Goal: Find specific fact: Find specific fact

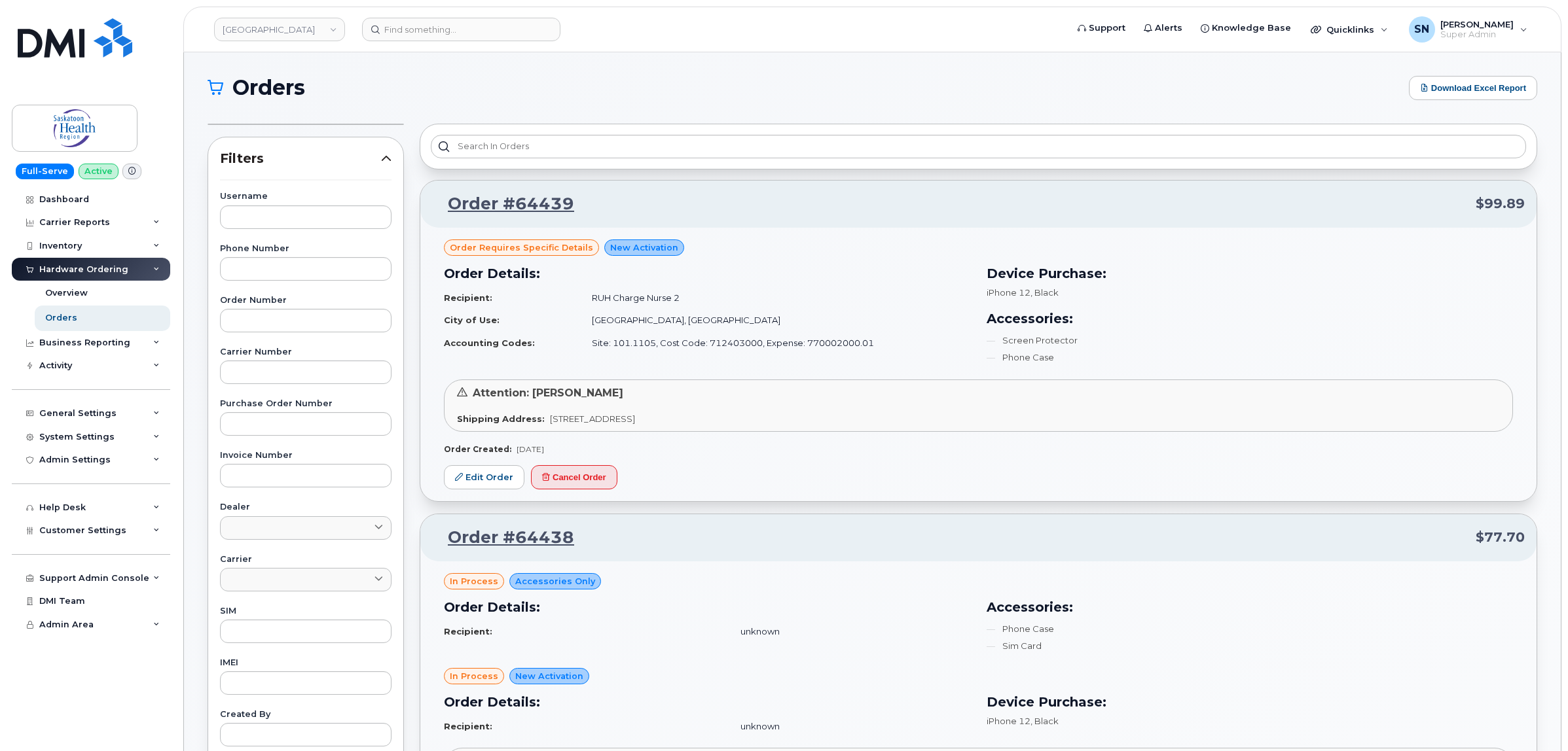
click at [299, 36] on link "[GEOGRAPHIC_DATA]" at bounding box center [280, 30] width 131 height 24
type input "finning"
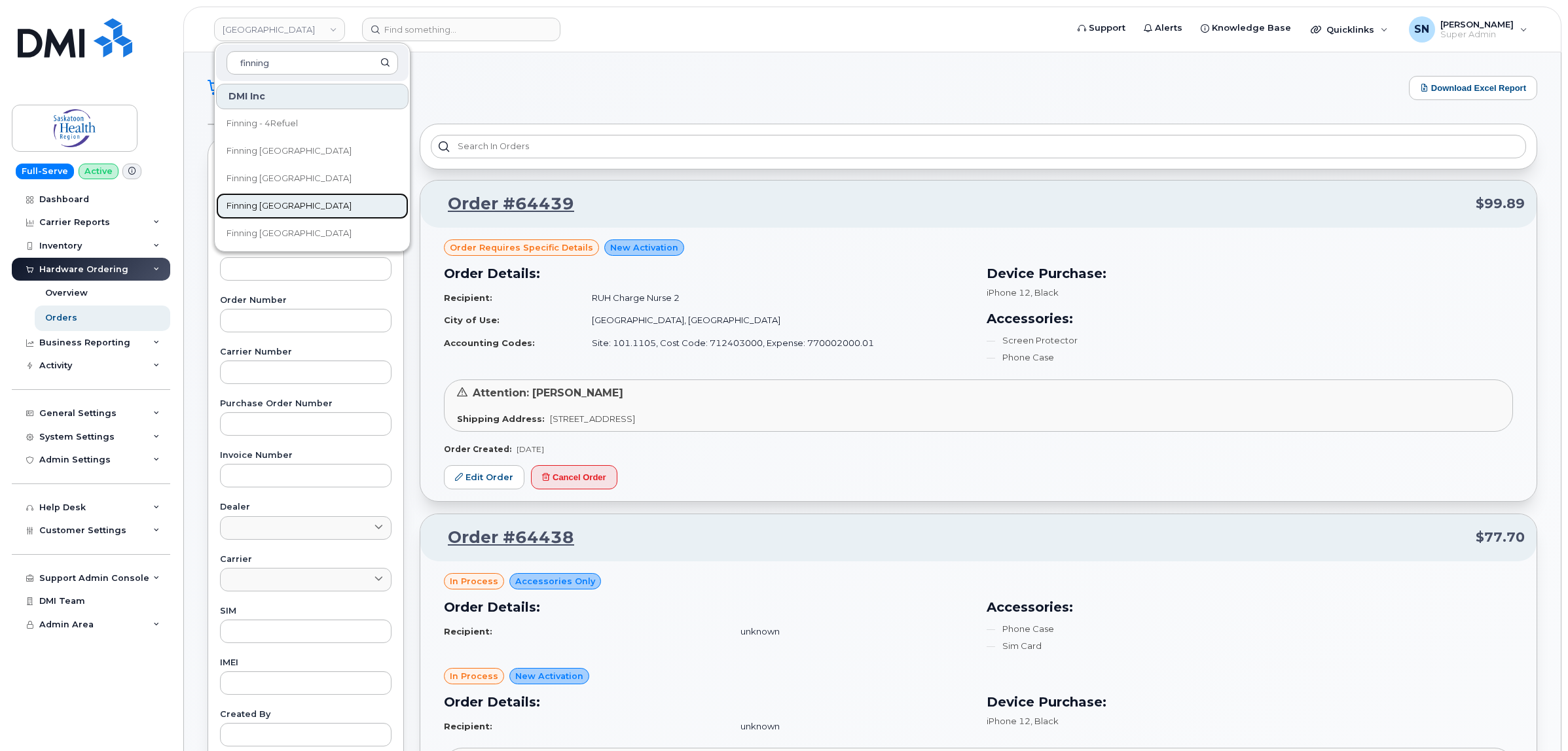
click at [309, 205] on link "Finning [GEOGRAPHIC_DATA]" at bounding box center [311, 206] width 192 height 26
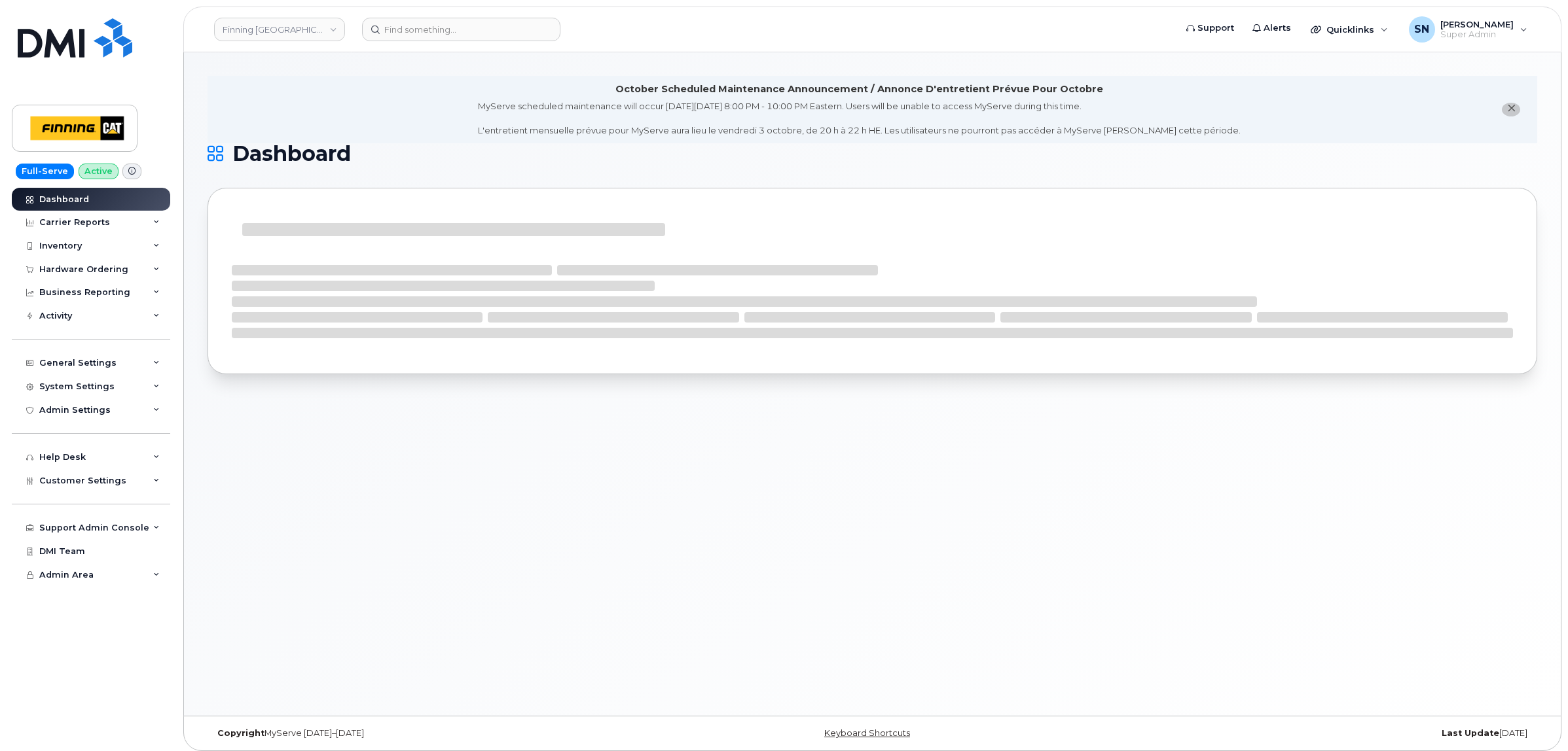
click at [1514, 110] on icon "close notification" at bounding box center [1511, 108] width 9 height 9
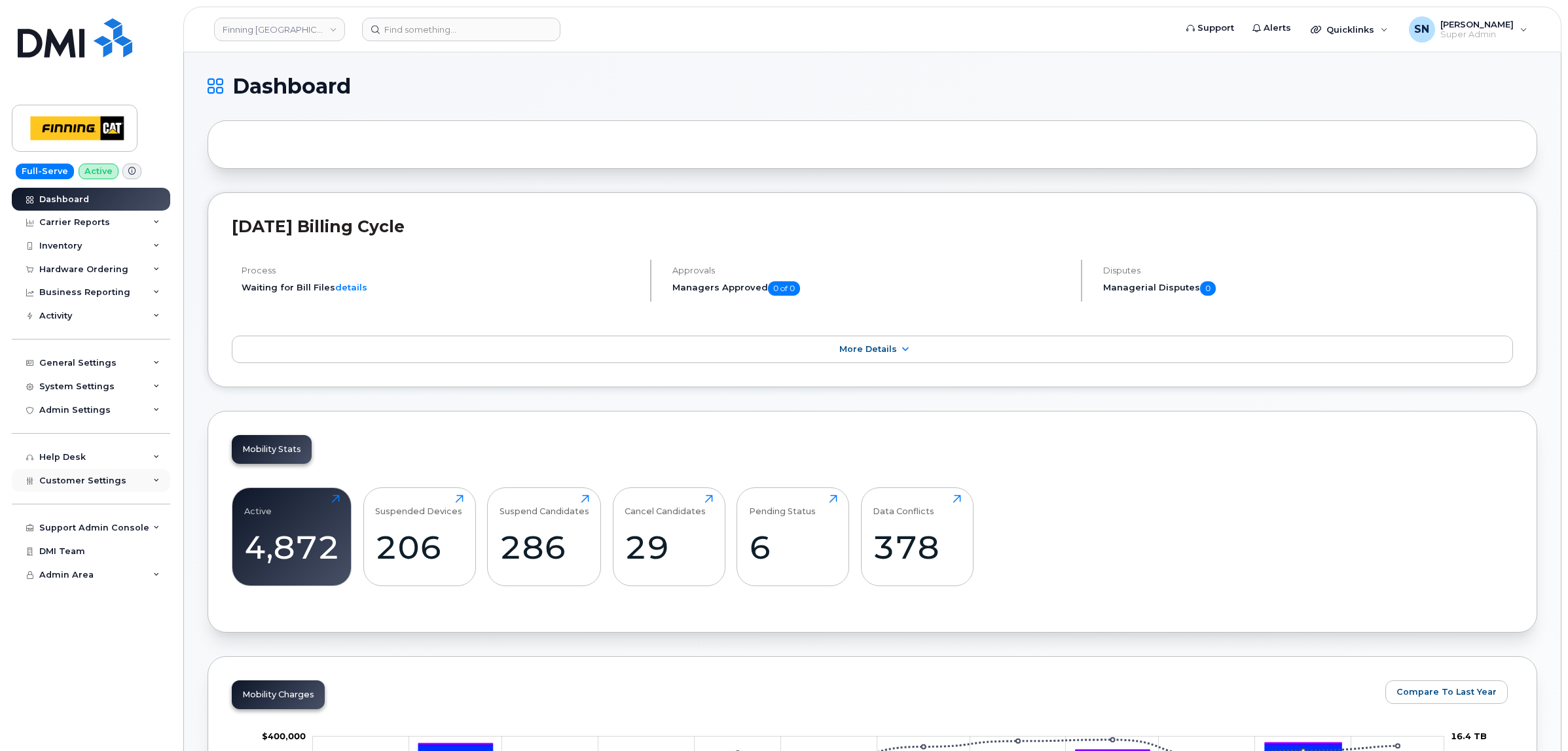
click at [117, 485] on span "Customer Settings" at bounding box center [83, 480] width 88 height 10
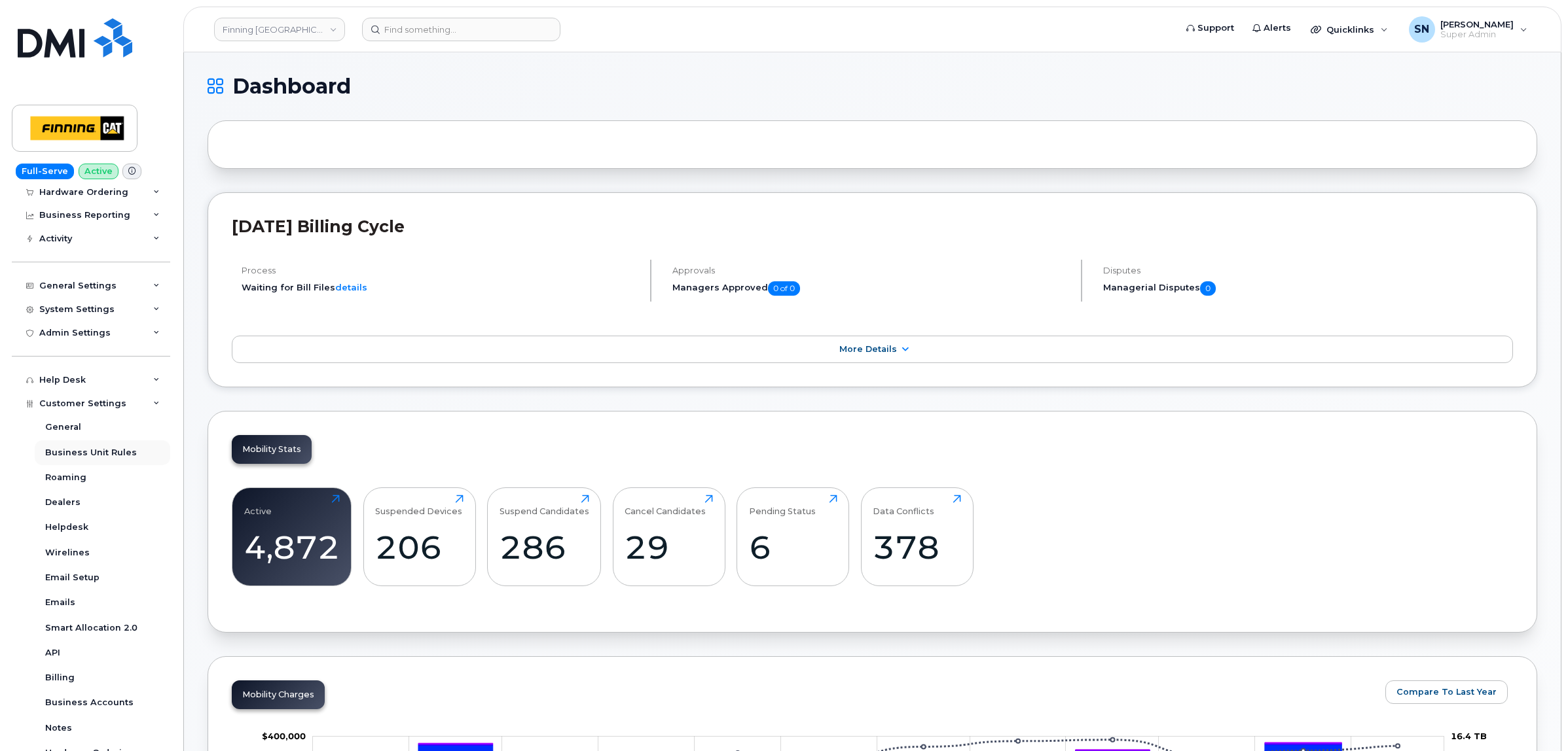
scroll to position [164, 0]
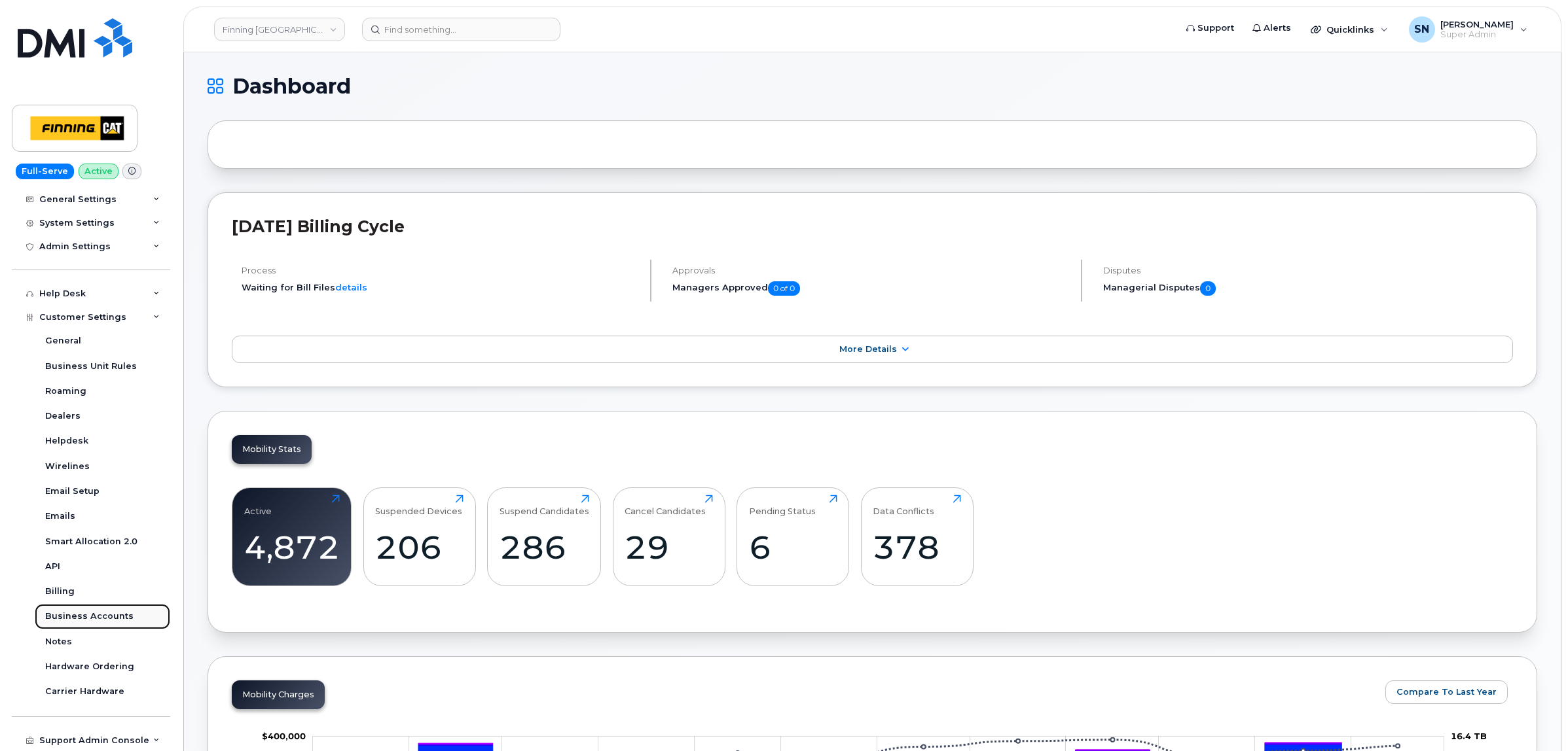
click at [103, 623] on div "Business Accounts" at bounding box center [89, 617] width 89 height 12
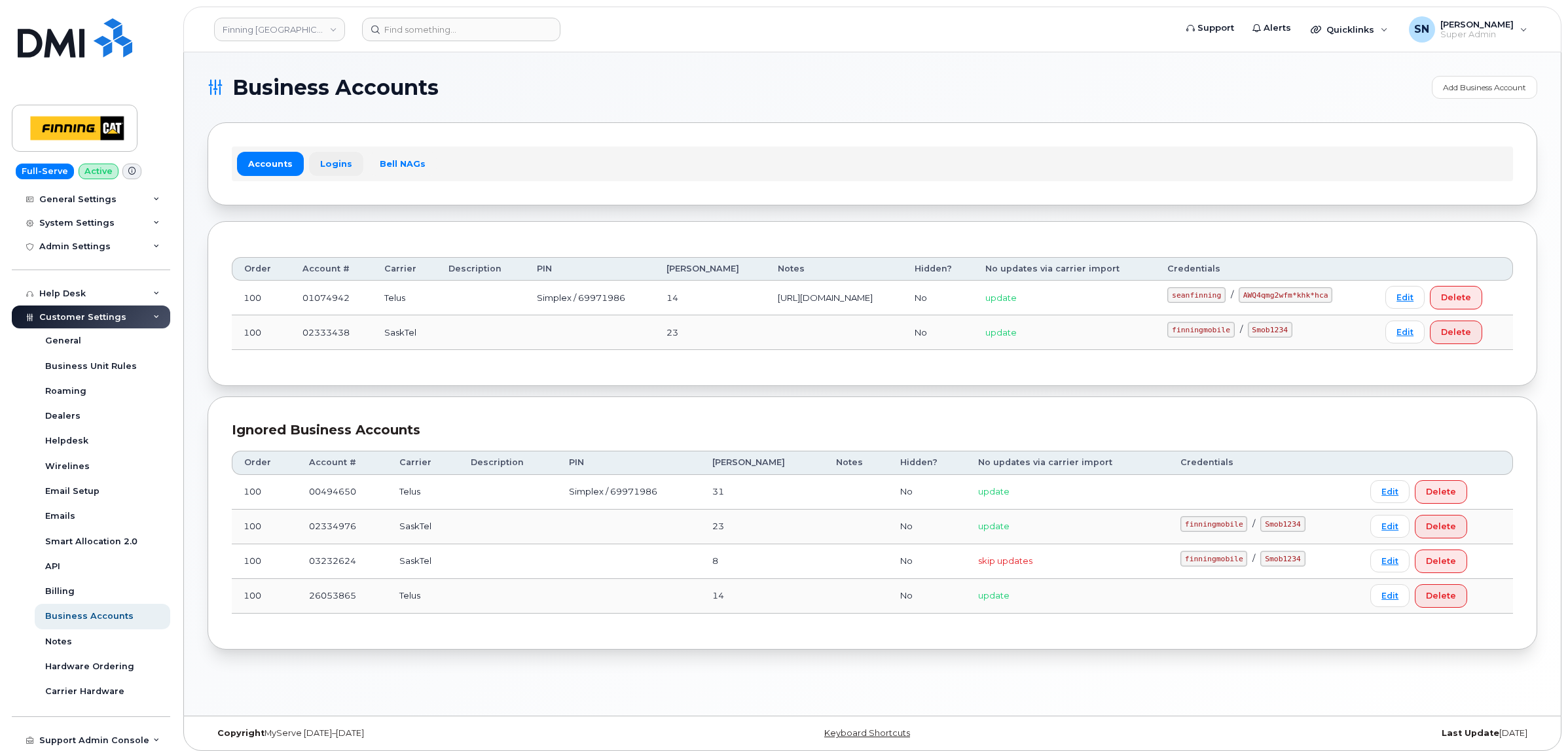
click at [332, 167] on link "Logins" at bounding box center [336, 164] width 55 height 24
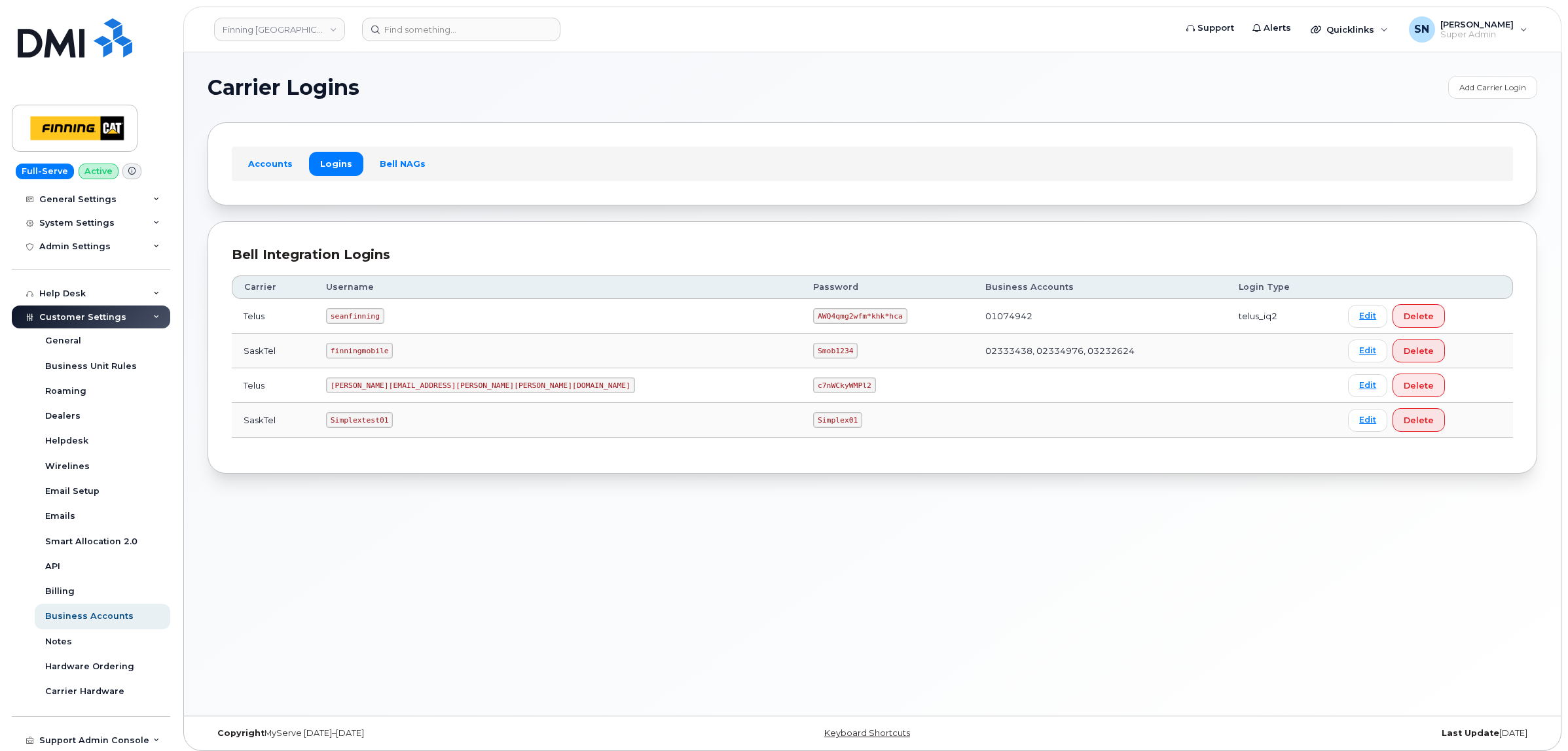
click at [512, 718] on div "Copyright MyServe 2011–2025 Keyboard Shortcuts Last Update 4 days ago" at bounding box center [873, 734] width 1377 height 34
click at [482, 556] on div "Carrier Logins Add Carrier Login Accounts Logins Bell NAGs Bell Integration Log…" at bounding box center [873, 384] width 1377 height 663
click at [730, 553] on div "Carrier Logins Add Carrier Login Accounts Logins Bell NAGs Bell Integration Log…" at bounding box center [873, 384] width 1377 height 663
click at [977, 148] on div "Accounts Logins Bell NAGs" at bounding box center [873, 163] width 1281 height 34
drag, startPoint x: 649, startPoint y: 314, endPoint x: 741, endPoint y: 314, distance: 92.0
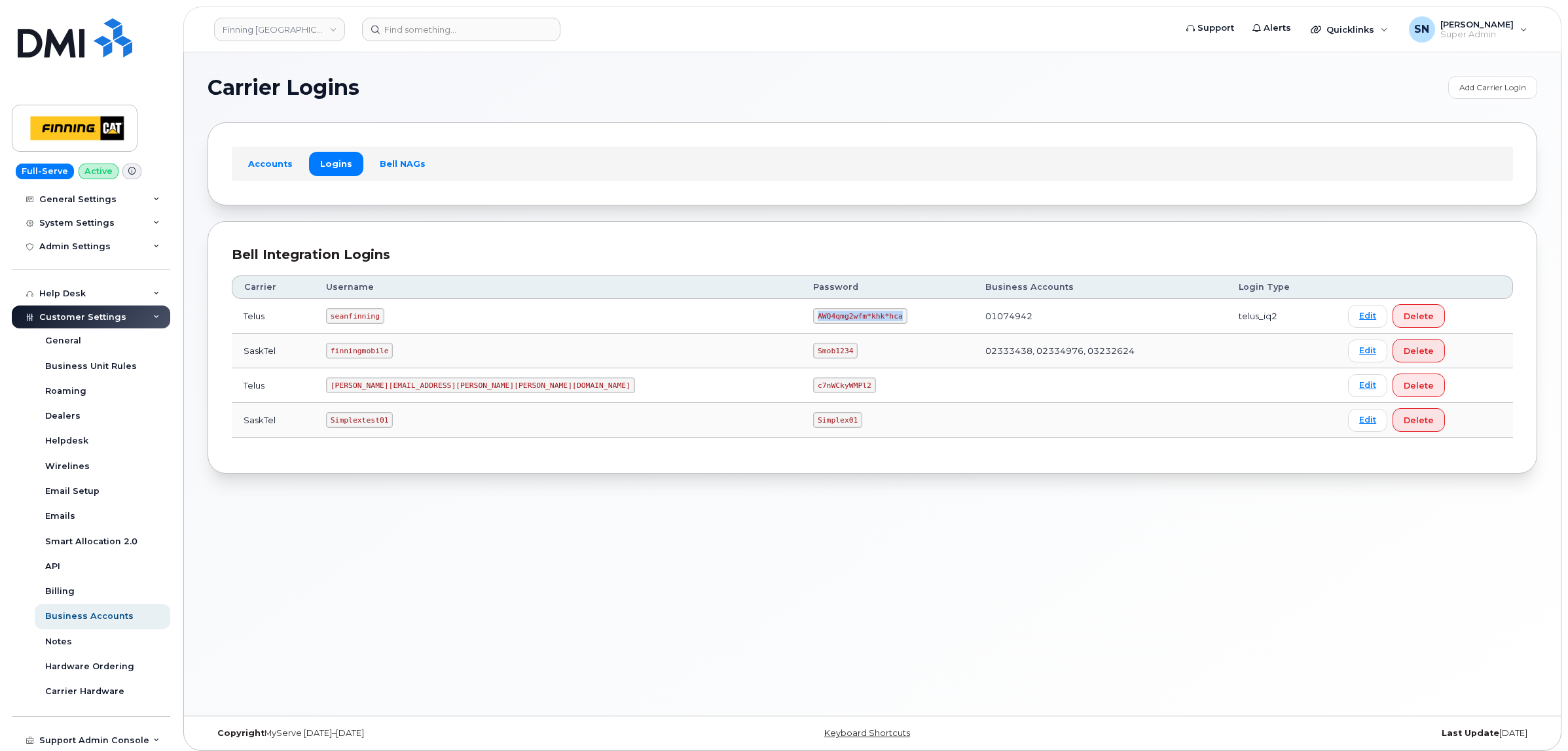
click at [801, 314] on td "AWQ4qmg2wfm*khk*hca" at bounding box center [886, 316] width 172 height 35
copy code "AWQ4qmg2wfm*khk*hca"
click at [390, 27] on input at bounding box center [461, 30] width 198 height 24
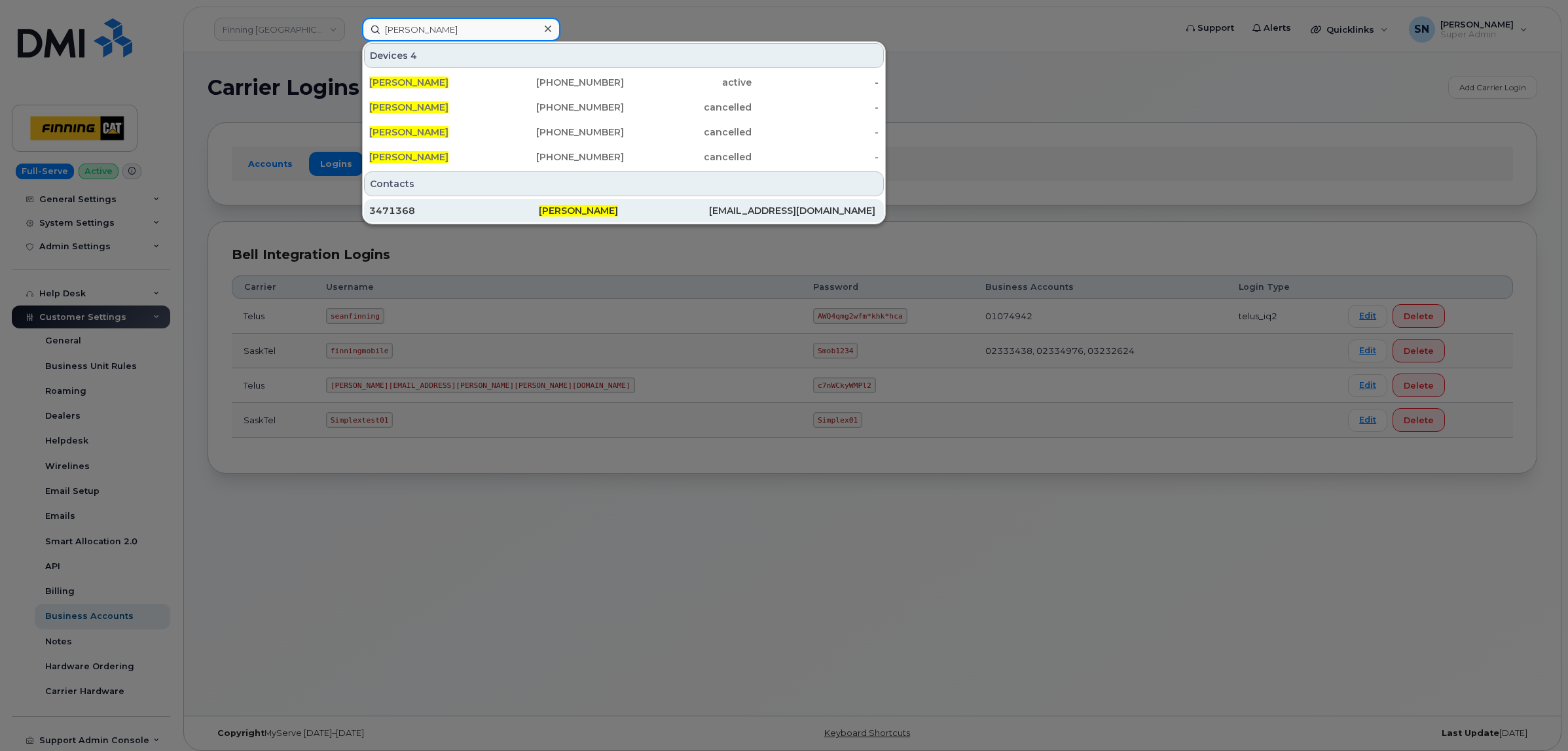
type input "sandy denham"
click at [479, 87] on div "Sandy Denham" at bounding box center [433, 82] width 127 height 13
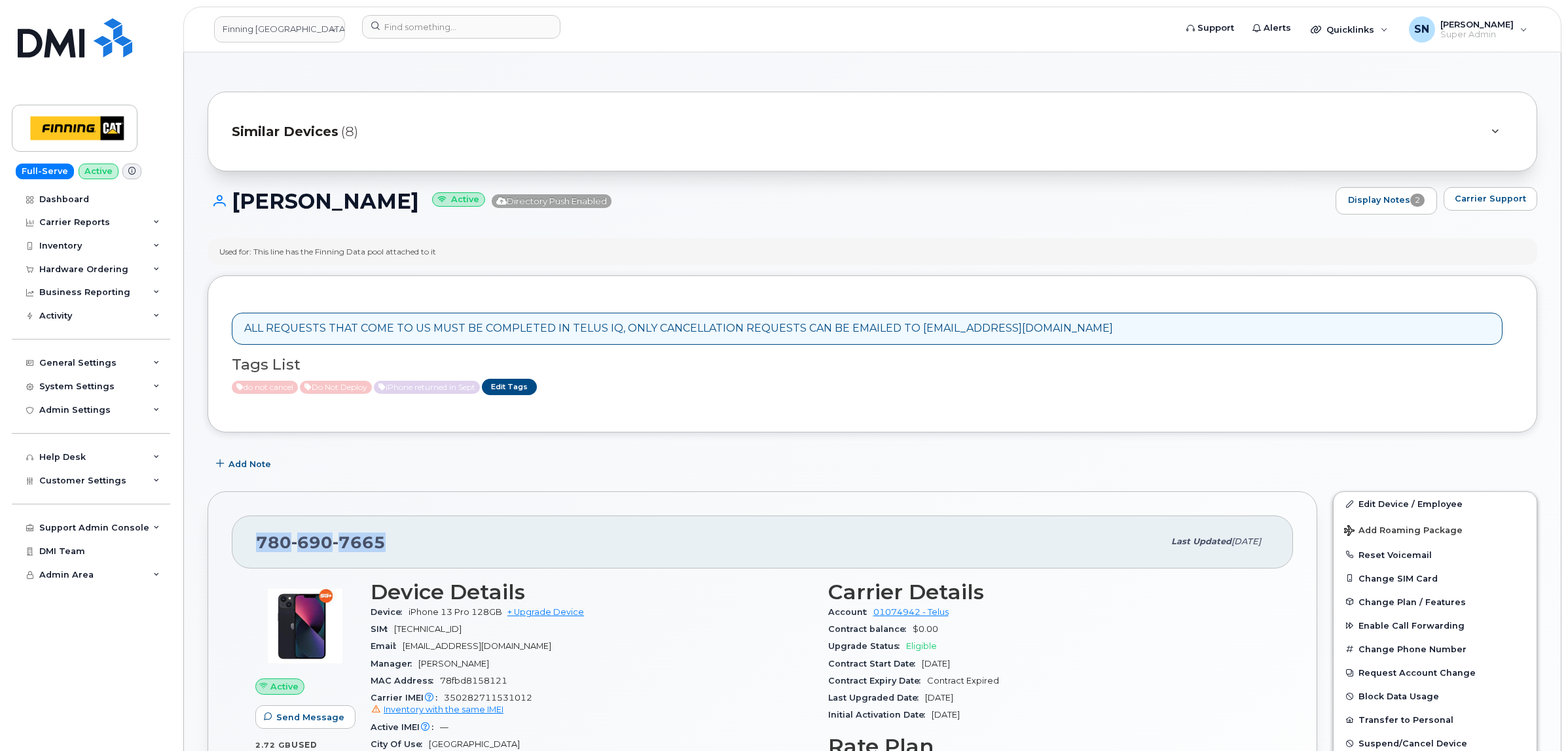
drag, startPoint x: 260, startPoint y: 537, endPoint x: 385, endPoint y: 544, distance: 125.2
click at [385, 544] on div "[PHONE_NUMBER]" at bounding box center [709, 542] width 907 height 28
copy span "[PHONE_NUMBER]"
click at [230, 34] on link "Finning [GEOGRAPHIC_DATA]" at bounding box center [280, 29] width 131 height 26
